Goal: Transaction & Acquisition: Subscribe to service/newsletter

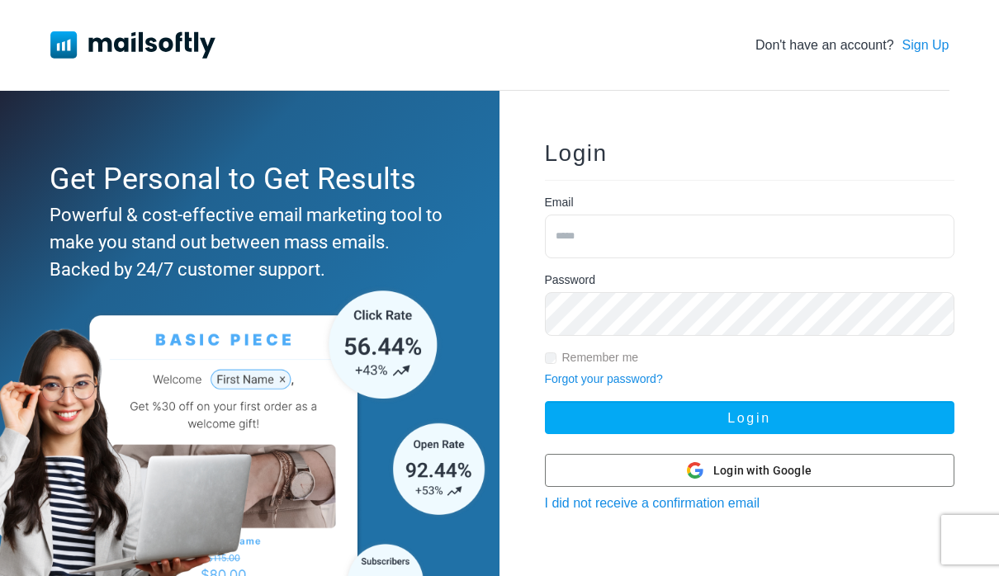
click at [788, 237] on input "email" at bounding box center [749, 237] width 409 height 44
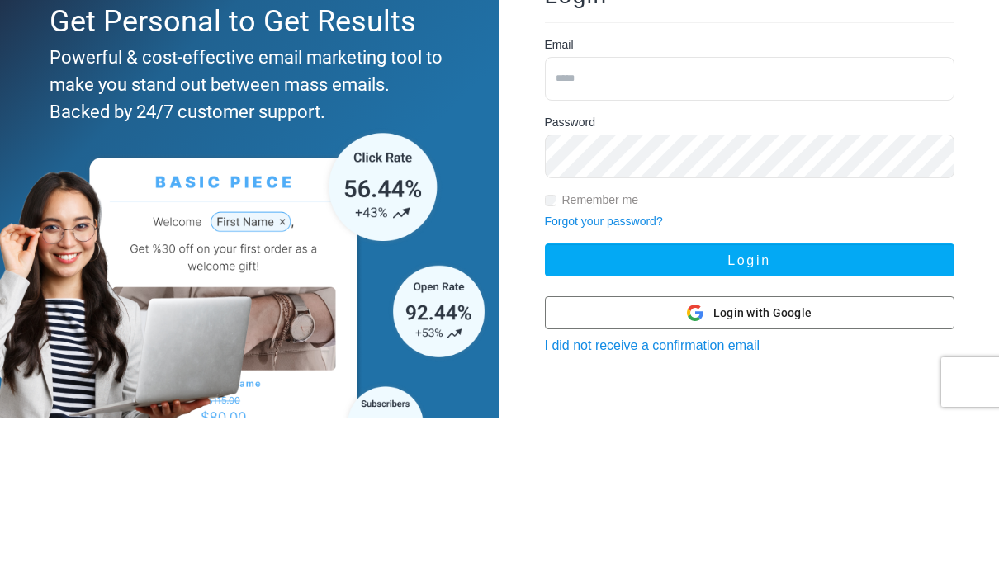
scroll to position [158, 0]
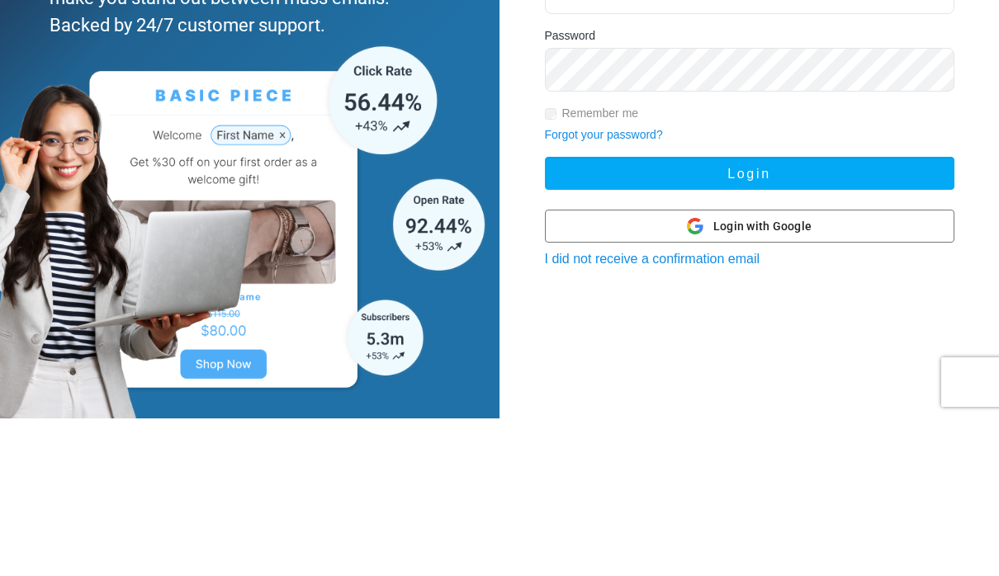
type input "**********"
click at [780, 314] on button "Login" at bounding box center [749, 330] width 409 height 33
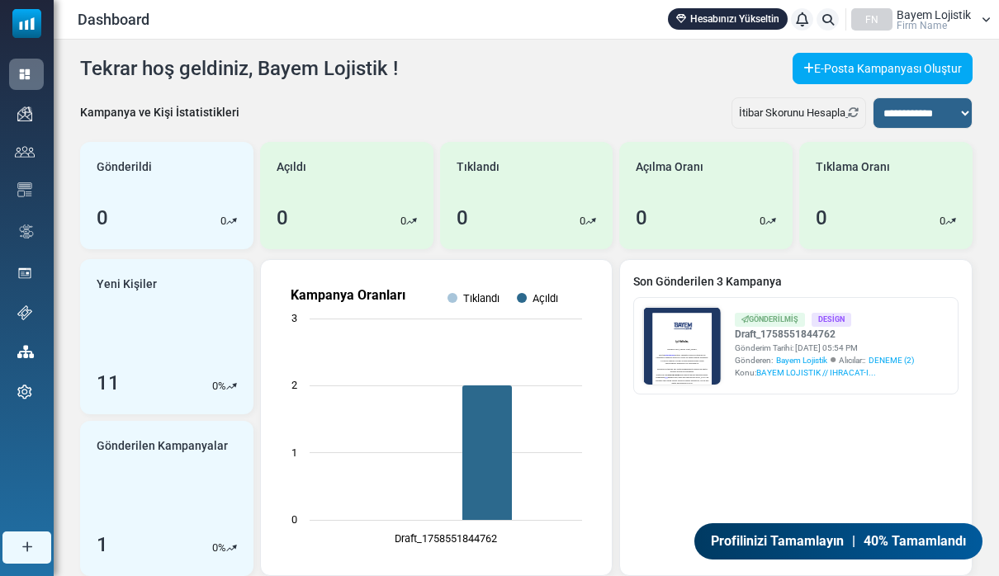
click at [737, 13] on link "Hesabınızı Yükseltin" at bounding box center [728, 18] width 120 height 21
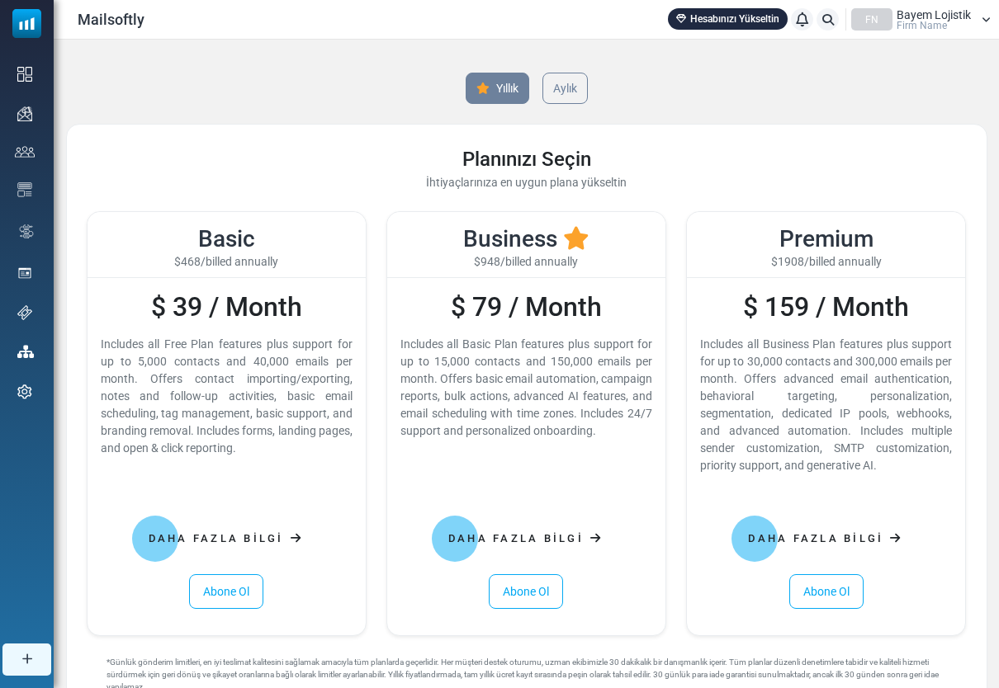
click at [581, 83] on link "Aylık" at bounding box center [564, 88] width 45 height 31
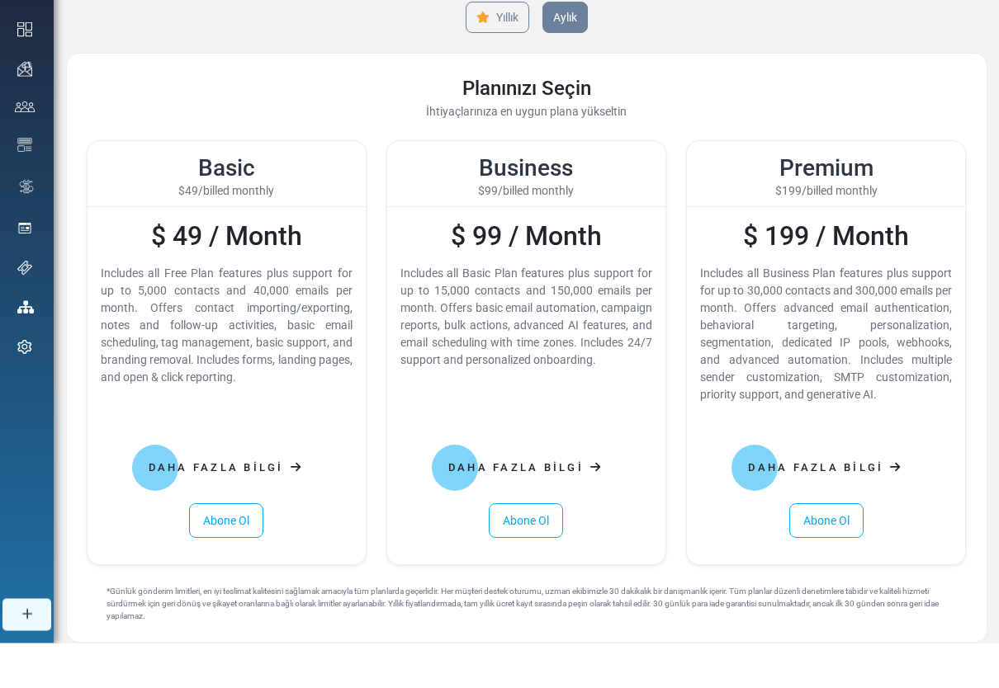
click at [219, 549] on link "Abone Ol" at bounding box center [226, 566] width 74 height 35
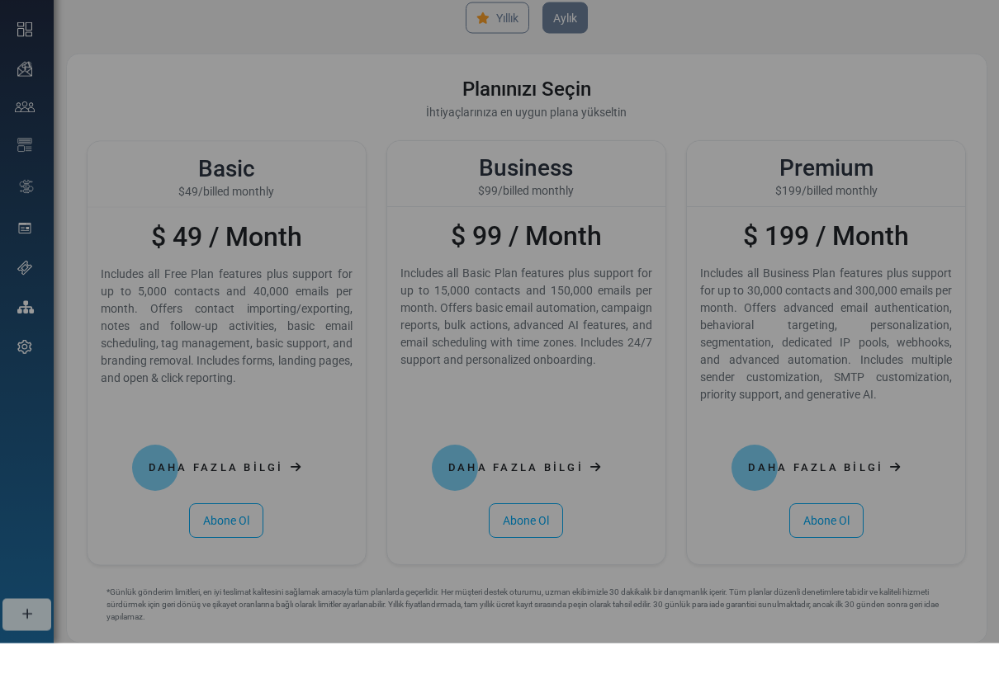
scroll to position [26, 0]
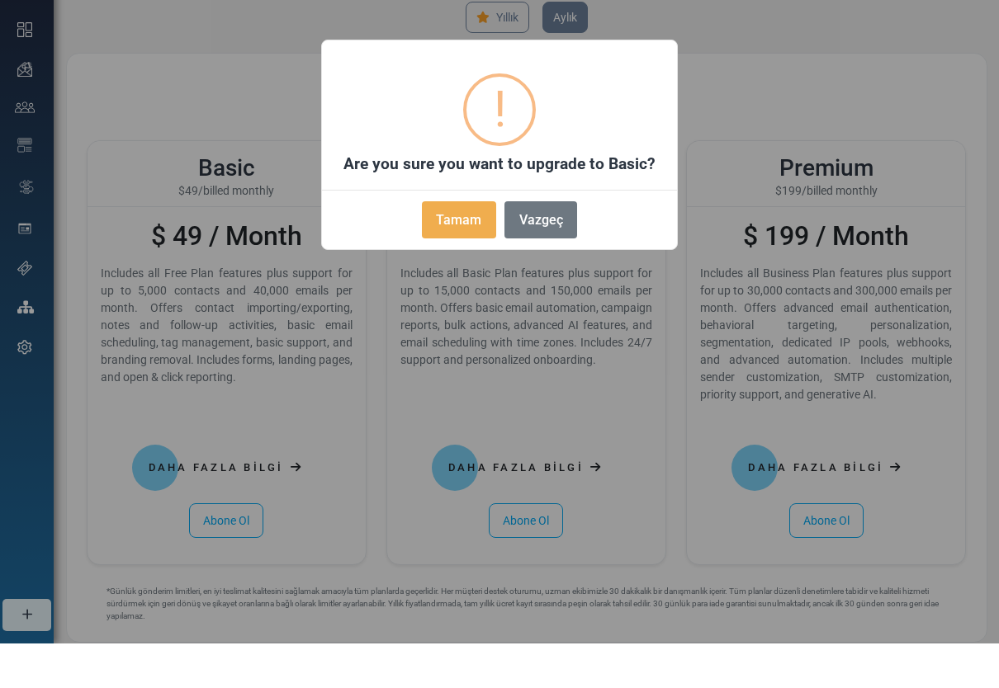
click at [470, 246] on button "Tamam" at bounding box center [459, 264] width 74 height 37
